Goal: Task Accomplishment & Management: Complete application form

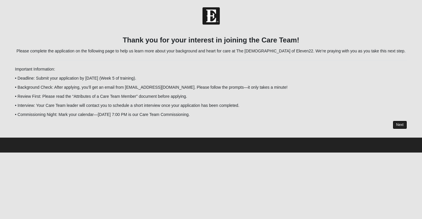
click at [400, 123] on link "Next" at bounding box center [400, 125] width 14 height 8
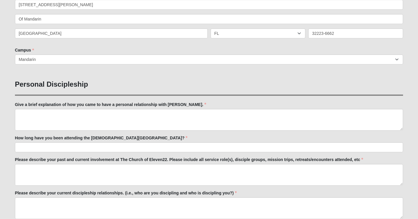
scroll to position [157, 0]
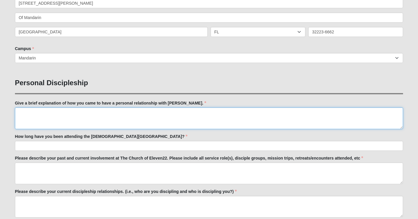
click at [18, 112] on textarea "Give a brief explanation of how you came to have a personal relationship with […" at bounding box center [209, 119] width 388 height 22
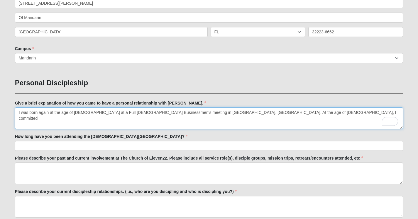
click at [254, 113] on textarea "I was born again at the age of 15 at a Full Gospel Businessmen's meeting in San…" at bounding box center [209, 119] width 388 height 22
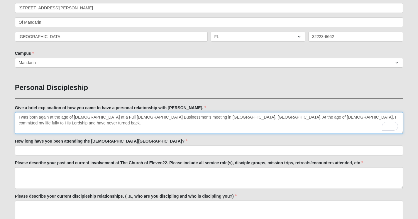
scroll to position [154, 0]
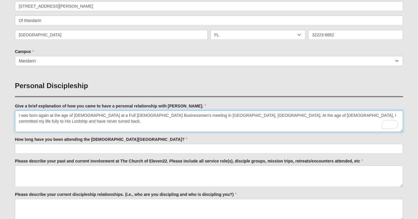
type textarea "I was born again at the age of 15 at a Full Gospel Businessmen's meeting in San…"
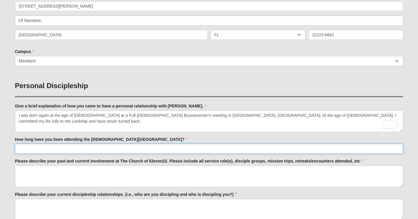
click at [36, 148] on input "How long have you been attending the [DEMOGRAPHIC_DATA][GEOGRAPHIC_DATA]?" at bounding box center [209, 149] width 388 height 10
type input "Three months. I moved here from [US_STATE] the end of [DATE]."
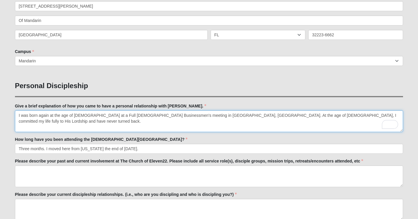
click at [355, 115] on textarea "I was born again at the age of 15 at a Full Gospel Businessmen's meeting in San…" at bounding box center [209, 121] width 388 height 22
type textarea "I was born again at the age of [DEMOGRAPHIC_DATA] at a Full [DEMOGRAPHIC_DATA] …"
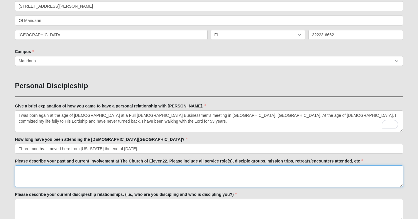
click at [21, 168] on textarea "Please describe your past and current involvement at The Church of Eleven22. Pl…" at bounding box center [209, 177] width 388 height 22
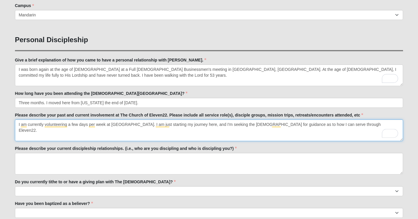
scroll to position [204, 0]
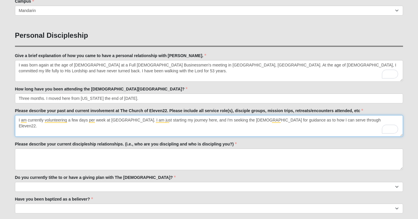
type textarea "I am currently volunteering a few days per week at [GEOGRAPHIC_DATA]. I am just…"
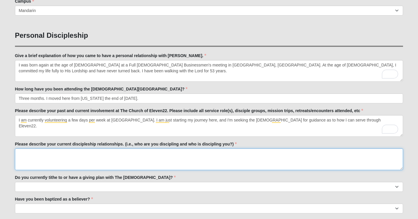
click at [20, 152] on textarea "Please describe your current discipleship relationships. (i.e., who are you dis…" at bounding box center [209, 160] width 388 height 22
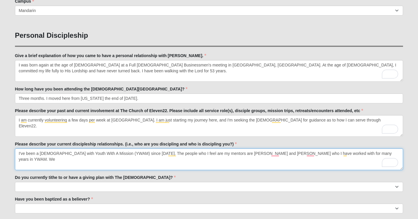
click at [176, 155] on textarea "I've been a missionary with Youth With A Mission (YWAM) since 1977. The people …" at bounding box center [209, 160] width 388 height 22
click at [367, 153] on textarea "I've been a missionary with Youth With A Mission (YWAM) since 1977. The people …" at bounding box center [209, 160] width 388 height 22
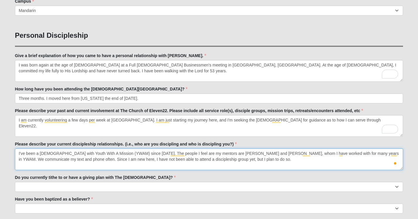
type textarea "I've been a missionary with Youth With A Mission (YWAM) since 1977. The people …"
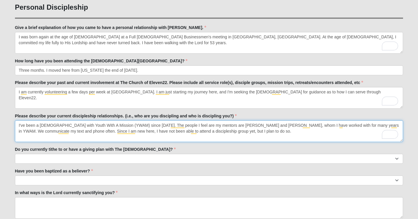
scroll to position [235, 0]
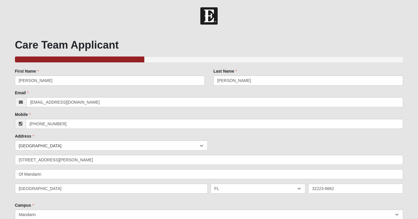
scroll to position [235, 0]
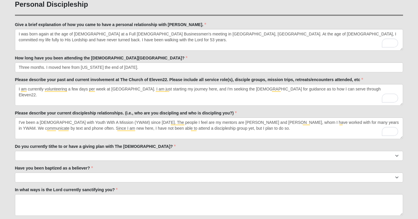
click at [15, 151] on select "No Yes" at bounding box center [209, 156] width 388 height 10
click at [397, 155] on select "No Yes" at bounding box center [209, 156] width 388 height 10
click at [396, 155] on select "No Yes" at bounding box center [209, 156] width 388 height 10
select select "False"
click at [15, 151] on select "No Yes" at bounding box center [209, 156] width 388 height 10
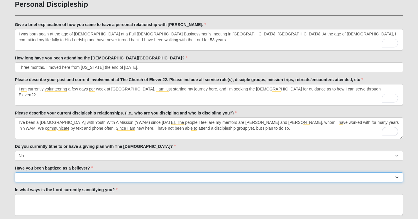
click at [41, 176] on select "No Yes" at bounding box center [209, 178] width 388 height 10
select select "True"
click at [15, 173] on select "No Yes" at bounding box center [209, 178] width 388 height 10
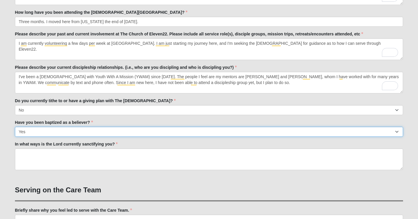
scroll to position [280, 0]
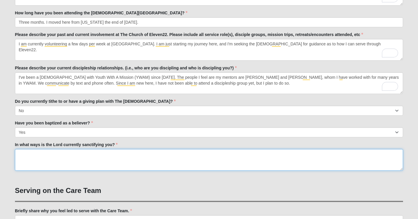
click at [21, 151] on textarea "In what ways is the Lord currently sanctifying you?" at bounding box center [209, 160] width 388 height 22
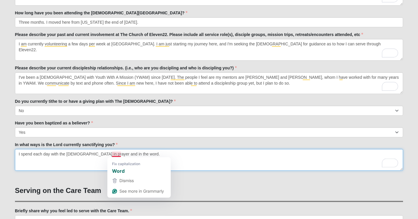
click at [117, 156] on textarea "I spend each day with the [DEMOGRAPHIC_DATA] in prayer and in the word." at bounding box center [209, 160] width 388 height 22
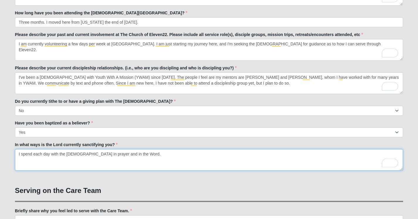
click at [130, 156] on textarea "I spend each day with the [DEMOGRAPHIC_DATA] in prayer and in the Word." at bounding box center [209, 160] width 388 height 22
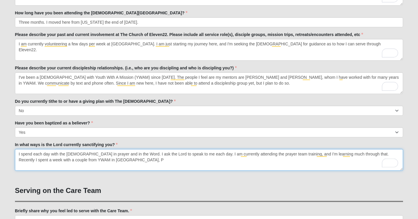
click at [101, 158] on textarea "I spend each day with the [DEMOGRAPHIC_DATA] in prayer and in the Word. I ask t…" at bounding box center [209, 160] width 388 height 22
click at [103, 163] on textarea "I spend each day with the [DEMOGRAPHIC_DATA] in prayer and in the Word. I ask t…" at bounding box center [209, 160] width 388 height 22
click at [115, 160] on textarea "I spend each day with the [DEMOGRAPHIC_DATA] in prayer and in the Word. I ask t…" at bounding box center [209, 160] width 388 height 22
click at [339, 159] on textarea "I spend each day with the [DEMOGRAPHIC_DATA] in prayer and in the Word. I ask t…" at bounding box center [209, 160] width 388 height 22
click at [343, 160] on textarea "I spend each day with the [DEMOGRAPHIC_DATA] in prayer and in the Word. I ask t…" at bounding box center [209, 160] width 388 height 22
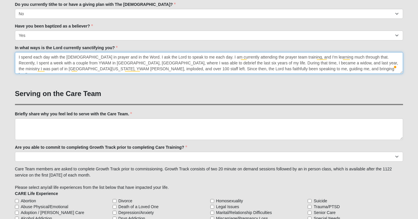
scroll to position [379, 0]
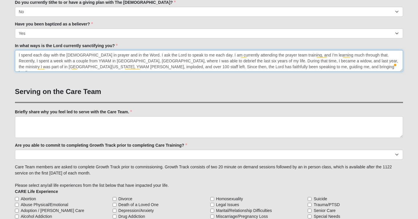
type textarea "I spend each day with the [DEMOGRAPHIC_DATA] in prayer and in the Word. I ask t…"
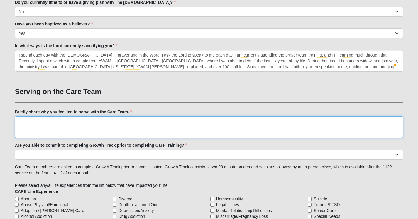
click at [31, 121] on textarea "Briefly share why you feel led to serve with the Care Team." at bounding box center [209, 127] width 388 height 22
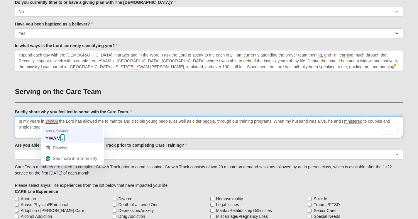
type textarea "In my years in YWAM, the Lord has allowed me to mentor and disciple young peopl…"
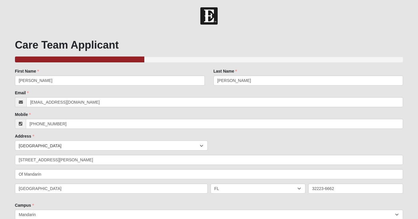
select select "False"
select select "True"
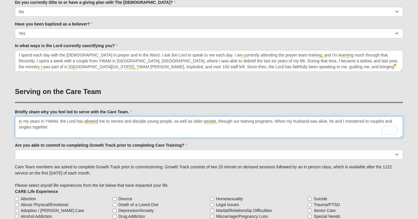
click at [49, 127] on textarea "In my years in YWAM, the Lord has allowed me to mentor and disciple young peopl…" at bounding box center [209, 127] width 388 height 22
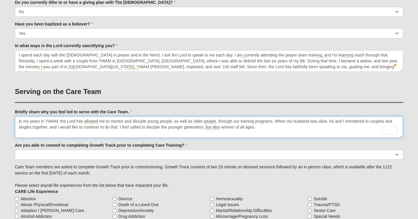
type textarea "In my years in YWAM, the Lord has allowed me to mentor and disciple young peopl…"
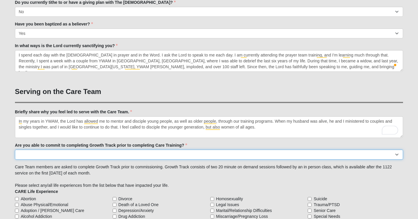
click at [42, 154] on select "Yes No Already Completed" at bounding box center [209, 155] width 388 height 10
select select "Yes"
click at [15, 150] on select "Yes No Already Completed" at bounding box center [209, 155] width 388 height 10
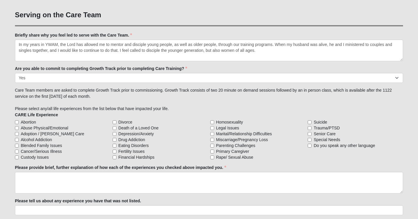
scroll to position [457, 0]
click at [18, 151] on input "Cancer/Serious Illness" at bounding box center [17, 151] width 4 height 4
checkbox input "true"
click at [115, 126] on input "Death of a Loved One" at bounding box center [115, 128] width 4 height 4
checkbox input "true"
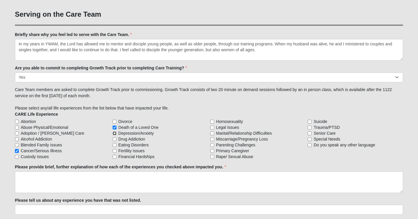
click at [115, 132] on input "Depression/Anxiety" at bounding box center [115, 134] width 4 height 4
checkbox input "true"
click at [115, 157] on input "Financial Hardships" at bounding box center [115, 157] width 4 height 4
checkbox input "true"
click at [309, 126] on input "Trauma/PTSD" at bounding box center [309, 128] width 4 height 4
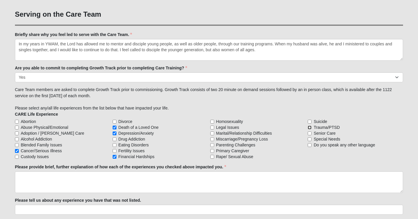
checkbox input "true"
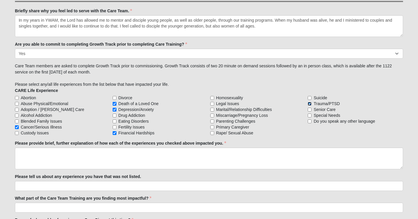
scroll to position [482, 0]
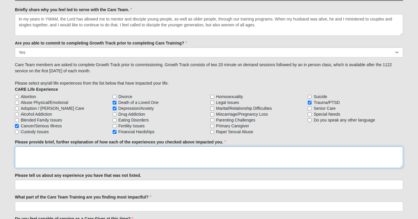
click at [20, 150] on textarea "Please provide brief, further explanation of how each of the experiences you ch…" at bounding box center [209, 158] width 388 height 22
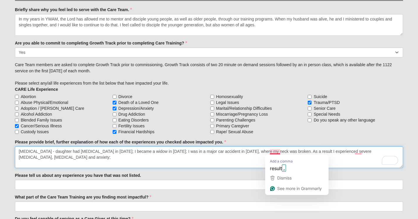
click at [273, 153] on textarea "Cancer - daughter had cancer in 2021; I became a widow in 2019; I was in a majo…" at bounding box center [209, 158] width 388 height 22
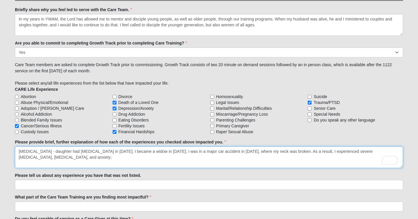
click at [382, 153] on textarea "Cancer - daughter had cancer in 2021; I became a widow in 2019; I was in a majo…" at bounding box center [209, 158] width 388 height 22
click at [52, 156] on textarea "Cancer - daughter had cancer in 2021; I became a widow in 2019; I was in a majo…" at bounding box center [209, 158] width 388 height 22
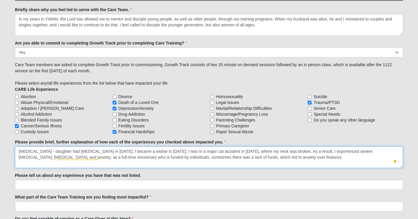
type textarea "Cancer - daughter had cancer in 2021; I became a widow in 2019; I was in a majo…"
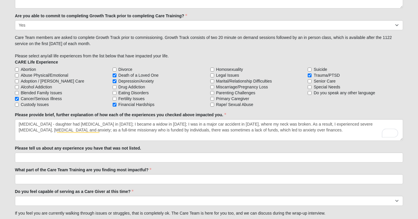
scroll to position [510, 0]
type textarea "Cancer - daughter had cancer in 2021; I became a widow in 2019; I was in a majo…"
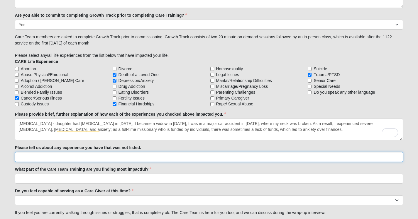
click at [23, 158] on input "Please tell us about any experience you have that was not listed." at bounding box center [209, 157] width 388 height 10
click at [122, 158] on input "We had to declare bankruptcy in 2008. This was very difficut for me." at bounding box center [209, 157] width 388 height 10
click at [169, 157] on input "We had to declare bankruptcy in 2008. This was very difficut for me." at bounding box center [209, 157] width 388 height 10
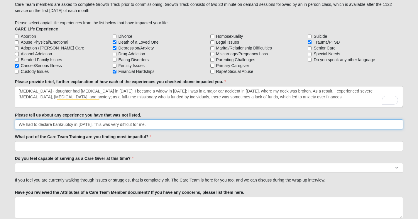
scroll to position [543, 0]
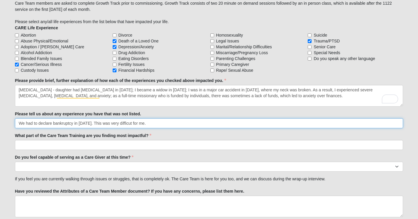
type input "We had to declare bankruptcy in 2008. This was very difficut for me."
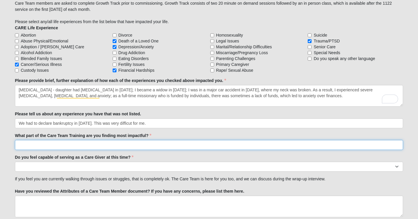
click at [35, 145] on input "What part of the Care Team Training are you finding most impactful?" at bounding box center [209, 145] width 388 height 10
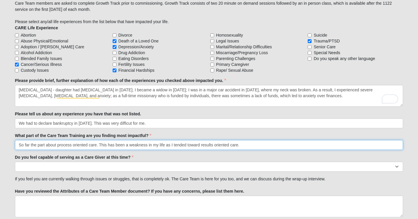
type input "So far the part about process oriented care. This has been a weakness in my lif…"
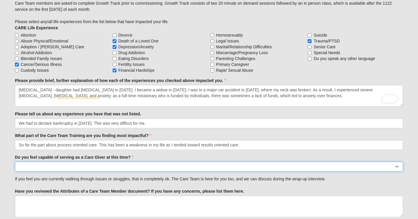
click at [61, 168] on select "No Yes" at bounding box center [209, 167] width 388 height 10
select select "True"
click at [15, 162] on select "No Yes" at bounding box center [209, 167] width 388 height 10
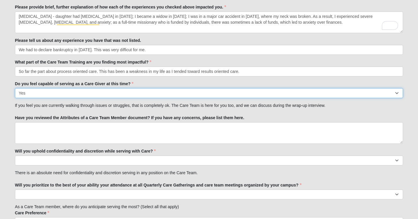
scroll to position [619, 0]
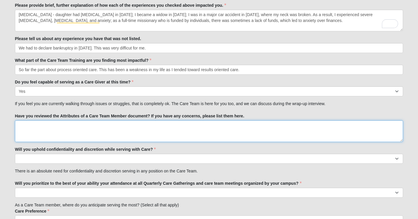
click at [28, 127] on textarea "Have you reviewed the Attributes of a Care Team Member document? If you have an…" at bounding box center [209, 131] width 388 height 22
click at [22, 129] on textarea "Yes I have reviewed the" at bounding box center [209, 131] width 388 height 22
click at [72, 127] on textarea "Yes, I have reviewed the" at bounding box center [209, 131] width 388 height 22
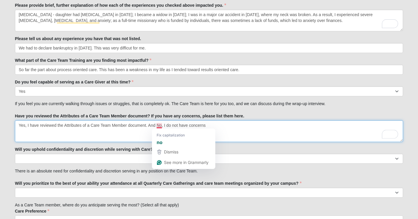
click at [160, 125] on textarea "Yes, I have reviewed the Attributes of a Care Team Member document. And No, I d…" at bounding box center [209, 131] width 388 height 22
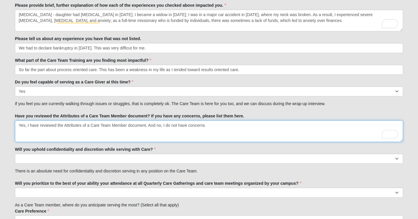
click at [204, 127] on textarea "Yes, I have reviewed the Attributes of a Care Team Member document. And no, I d…" at bounding box center [209, 131] width 388 height 22
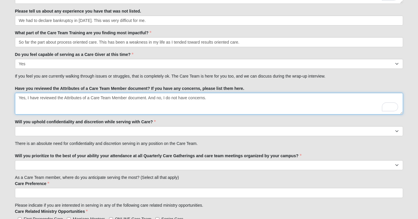
type textarea "Yes, I have reviewed the Attributes of a Care Team Member document. And no, I d…"
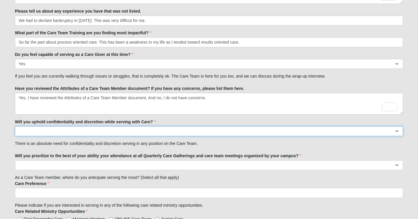
click at [41, 131] on select "No Yes" at bounding box center [209, 131] width 388 height 10
select select "True"
click at [15, 126] on select "No Yes" at bounding box center [209, 131] width 388 height 10
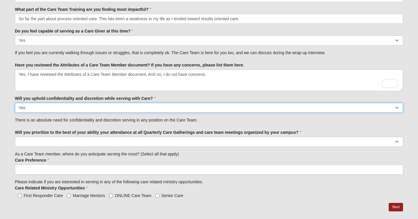
scroll to position [682, 0]
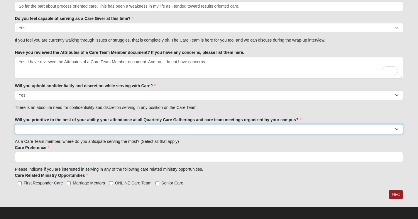
click at [24, 129] on select "No Yes" at bounding box center [209, 129] width 388 height 10
select select "True"
click at [15, 124] on select "No Yes" at bounding box center [209, 129] width 388 height 10
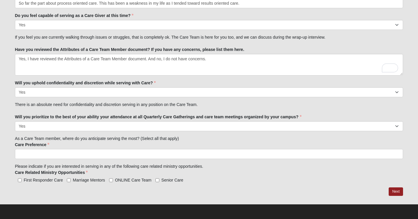
click at [33, 154] on input "search" at bounding box center [40, 153] width 50 height 9
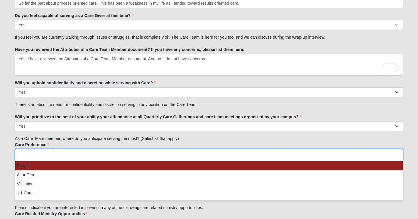
click at [32, 166] on li "Prayer" at bounding box center [208, 165] width 387 height 9
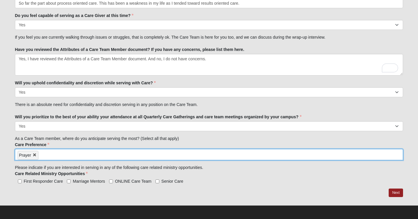
click at [49, 153] on input "search" at bounding box center [63, 153] width 50 height 9
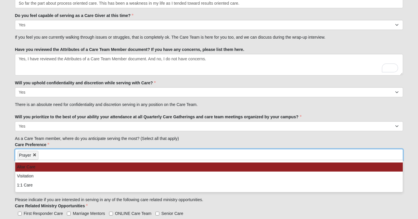
click at [37, 167] on li "Altar Care" at bounding box center [208, 167] width 387 height 9
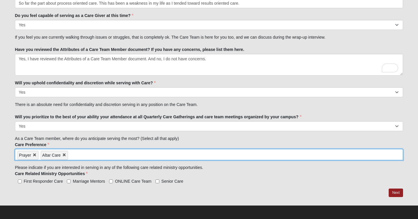
click at [86, 154] on input "search" at bounding box center [93, 153] width 50 height 9
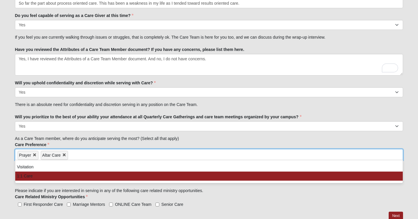
click at [37, 178] on li "1:1 Care" at bounding box center [208, 176] width 387 height 9
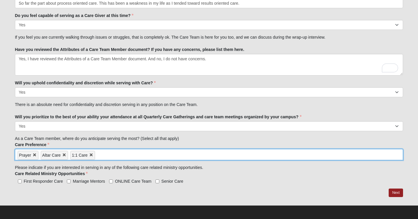
click at [69, 190] on div at bounding box center [209, 193] width 388 height 9
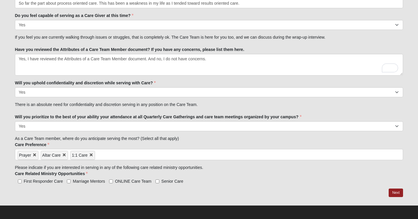
scroll to position [686, 0]
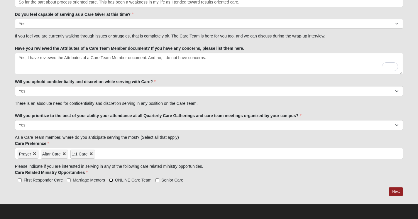
click at [112, 180] on input "ONLINE Care Team" at bounding box center [111, 180] width 4 height 4
checkbox input "true"
click at [397, 191] on link "Next" at bounding box center [395, 192] width 14 height 8
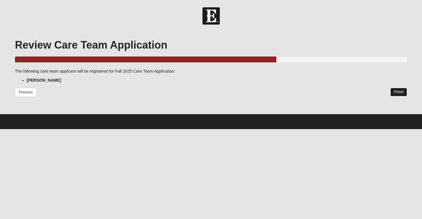
click at [397, 91] on link "Finish" at bounding box center [398, 92] width 17 height 8
